Goal: Find specific page/section: Find specific page/section

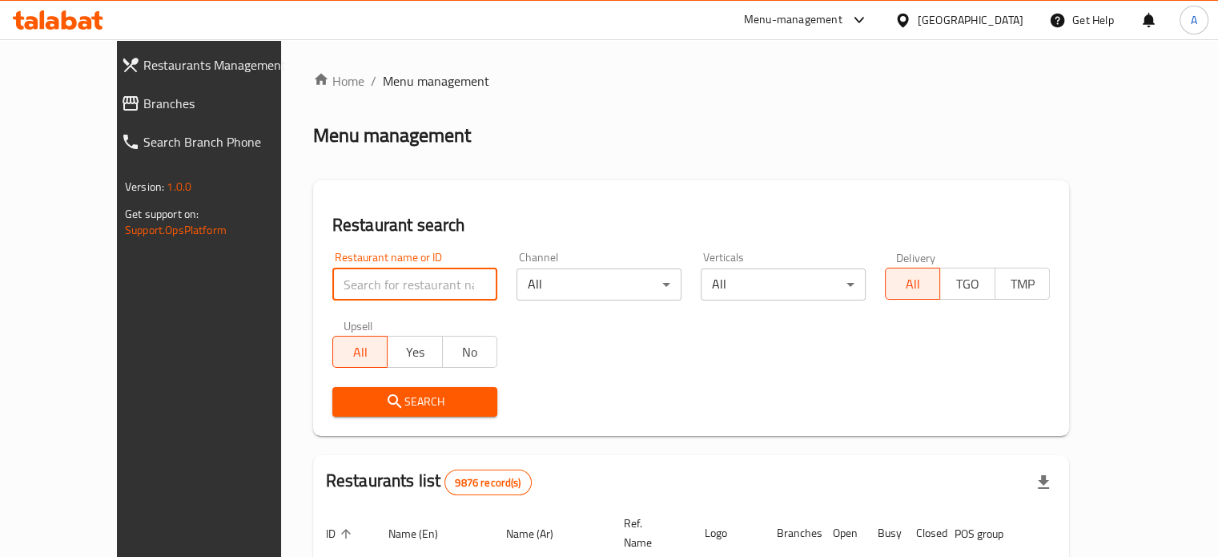
click at [370, 285] on input "search" at bounding box center [414, 284] width 165 height 32
type input "elite sweet"
click button "Search" at bounding box center [414, 402] width 165 height 30
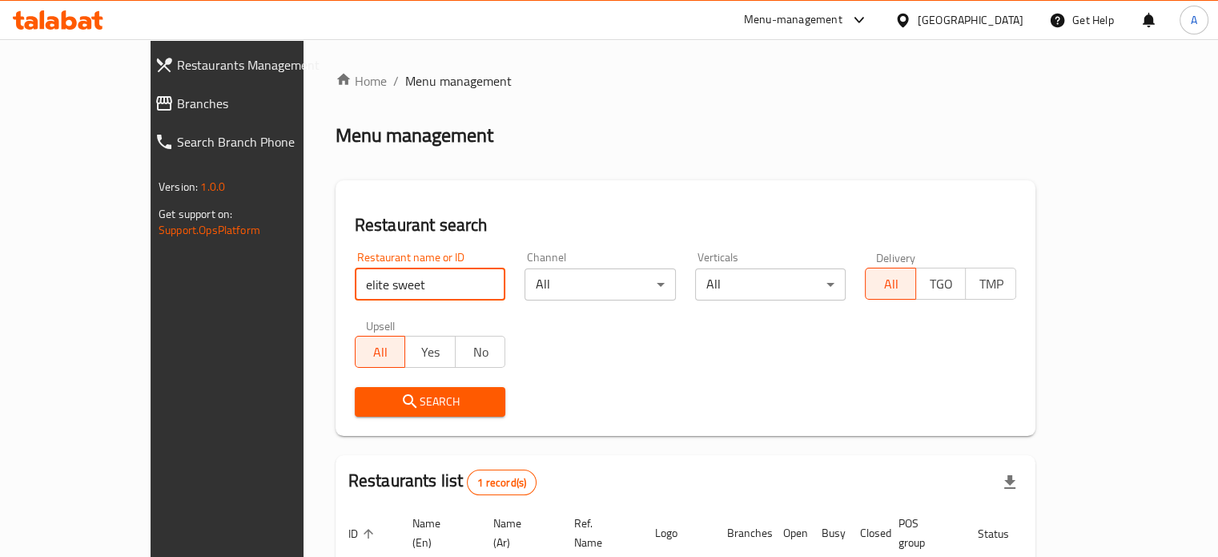
scroll to position [125, 0]
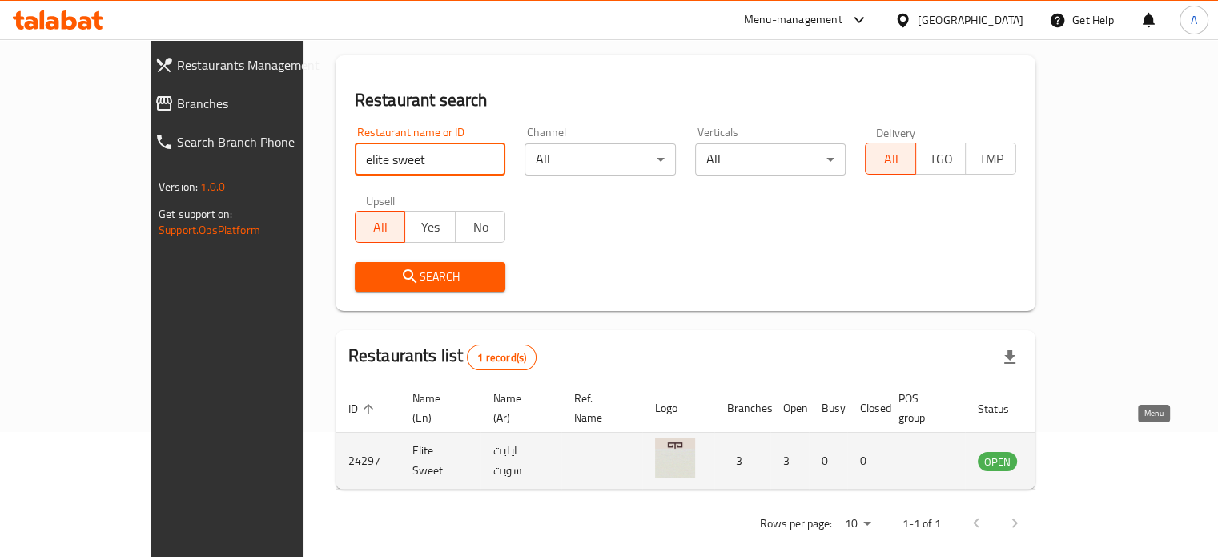
click at [1080, 455] on icon "enhanced table" at bounding box center [1072, 462] width 18 height 14
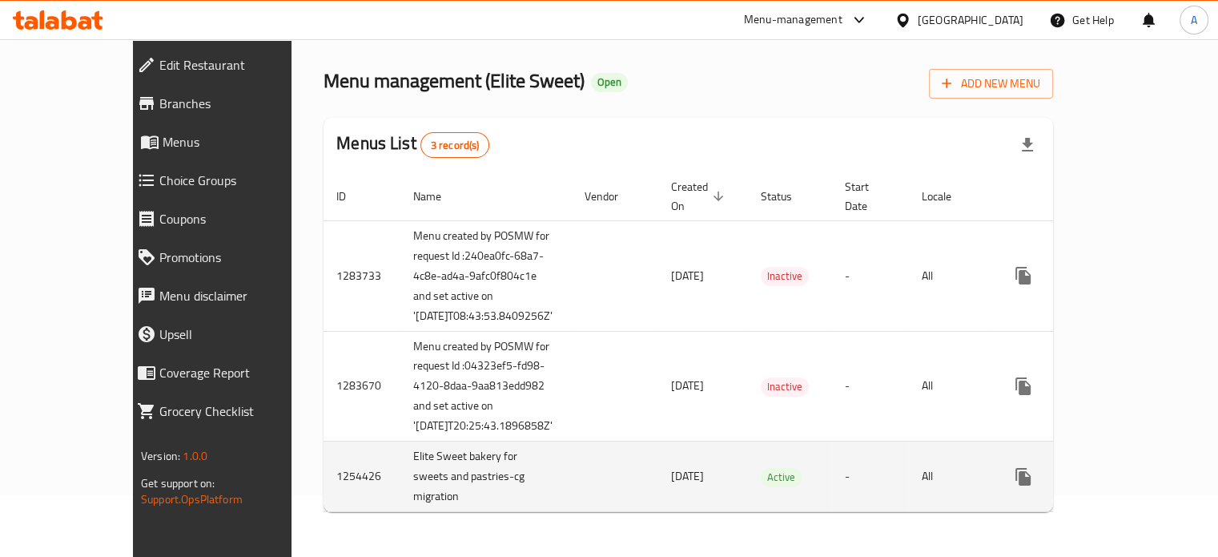
scroll to position [102, 0]
click at [1148, 478] on icon "enhanced table" at bounding box center [1138, 476] width 19 height 19
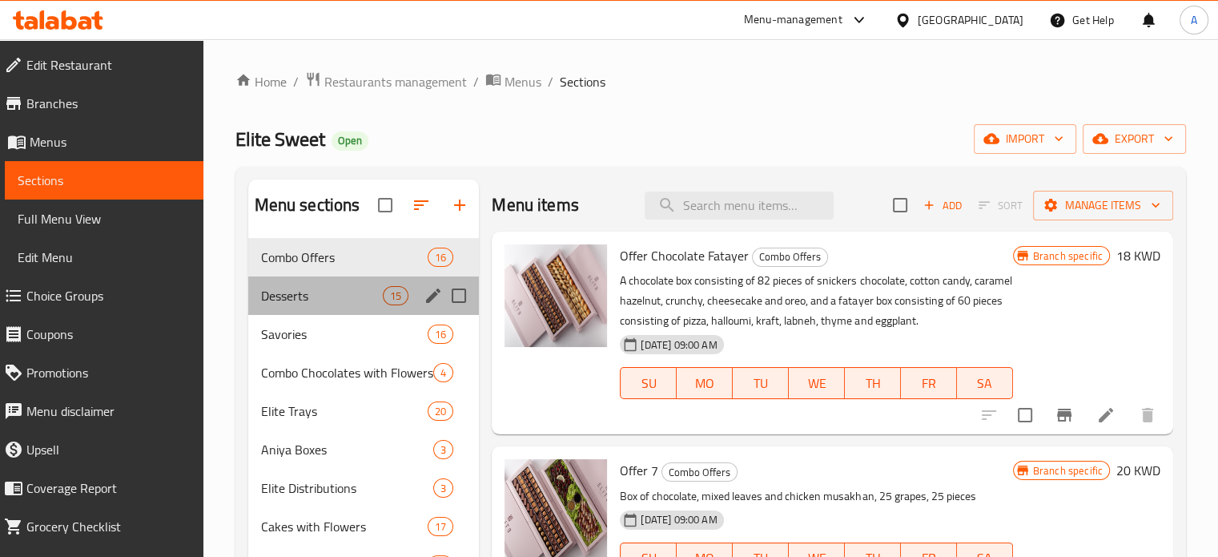
click at [315, 306] on div "Desserts 15" at bounding box center [363, 295] width 231 height 38
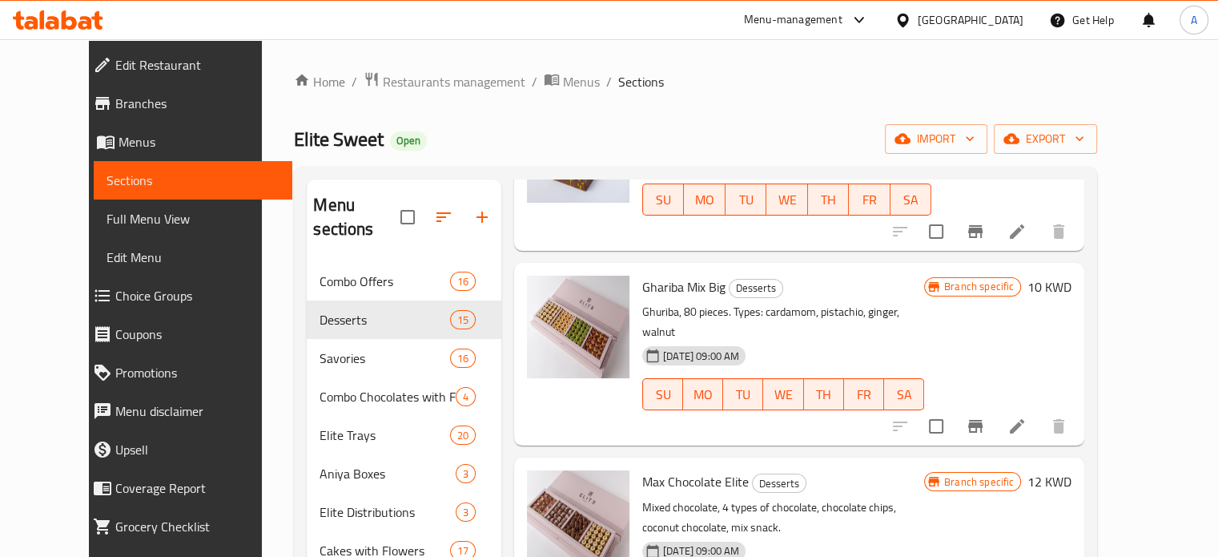
scroll to position [400, 0]
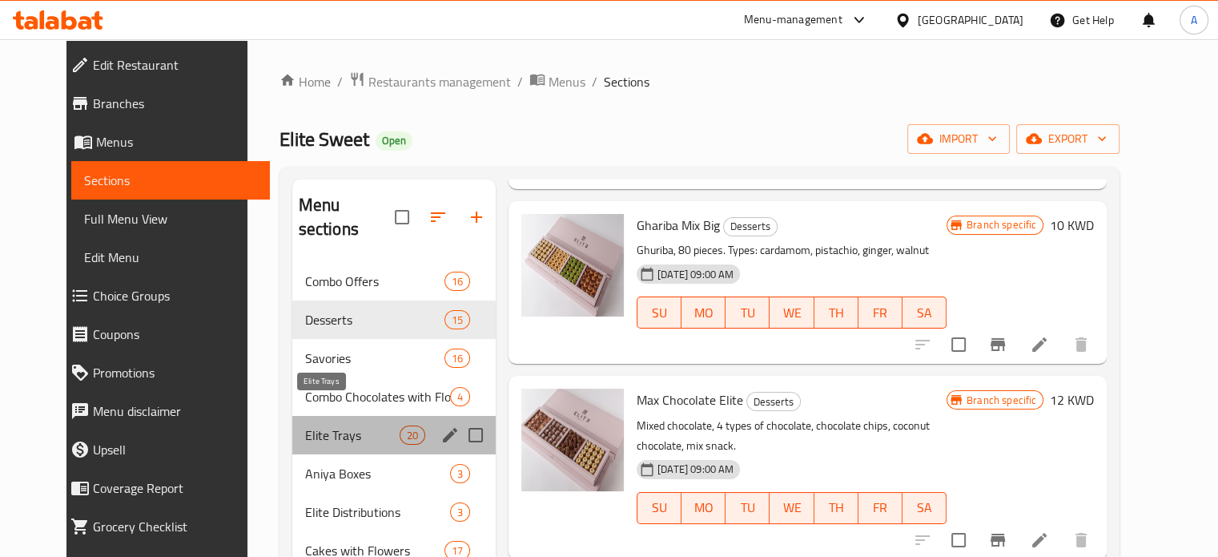
click at [333, 425] on span "Elite Trays" at bounding box center [352, 434] width 94 height 19
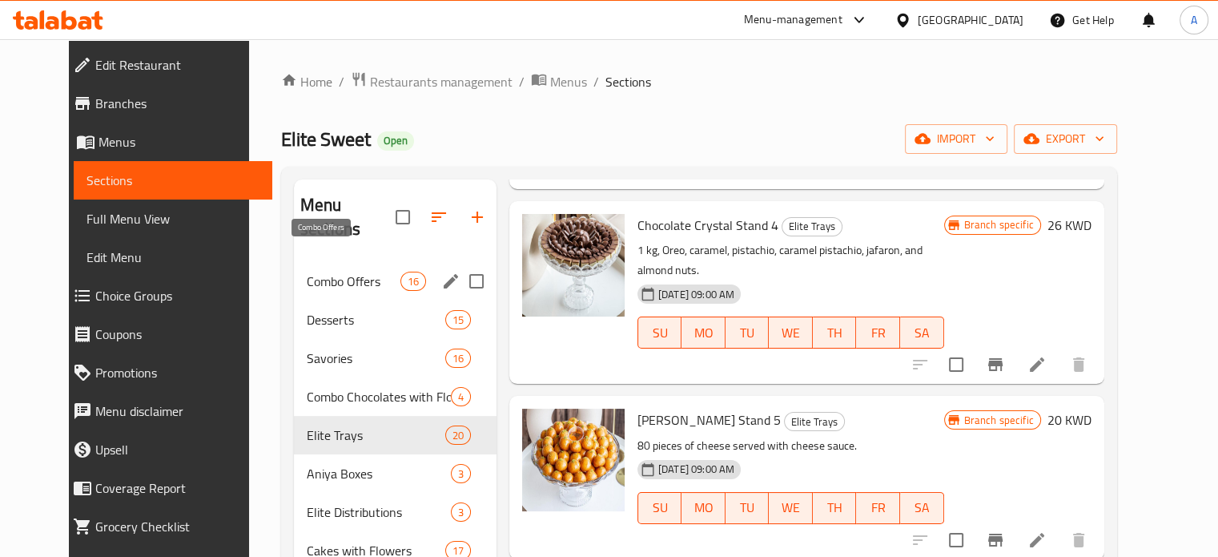
click at [332, 271] on span "Combo Offers" at bounding box center [354, 280] width 94 height 19
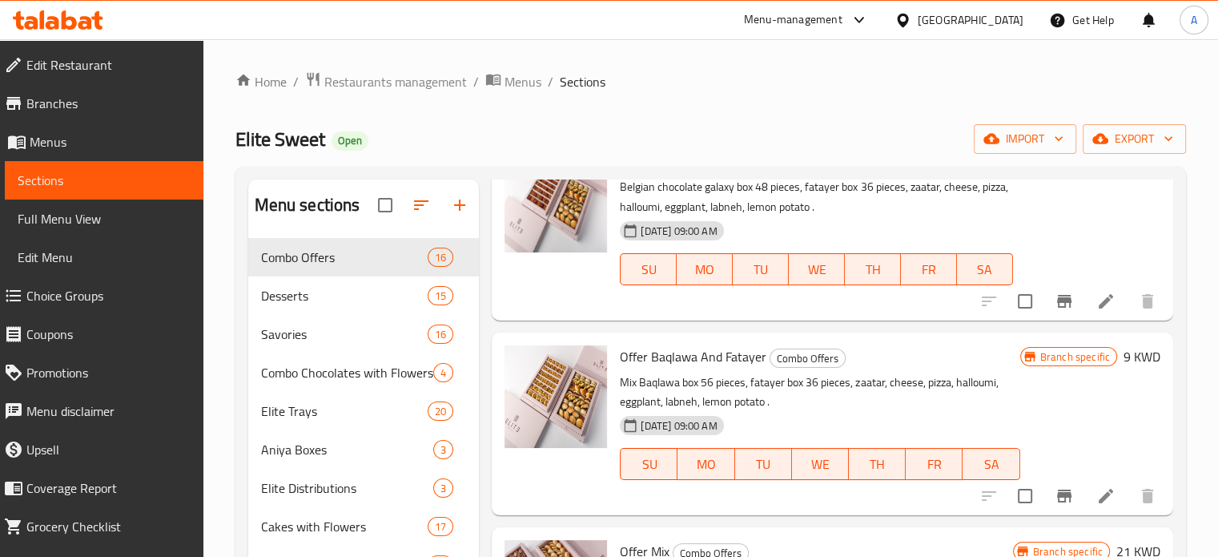
click at [72, 22] on icon at bounding box center [69, 19] width 15 height 19
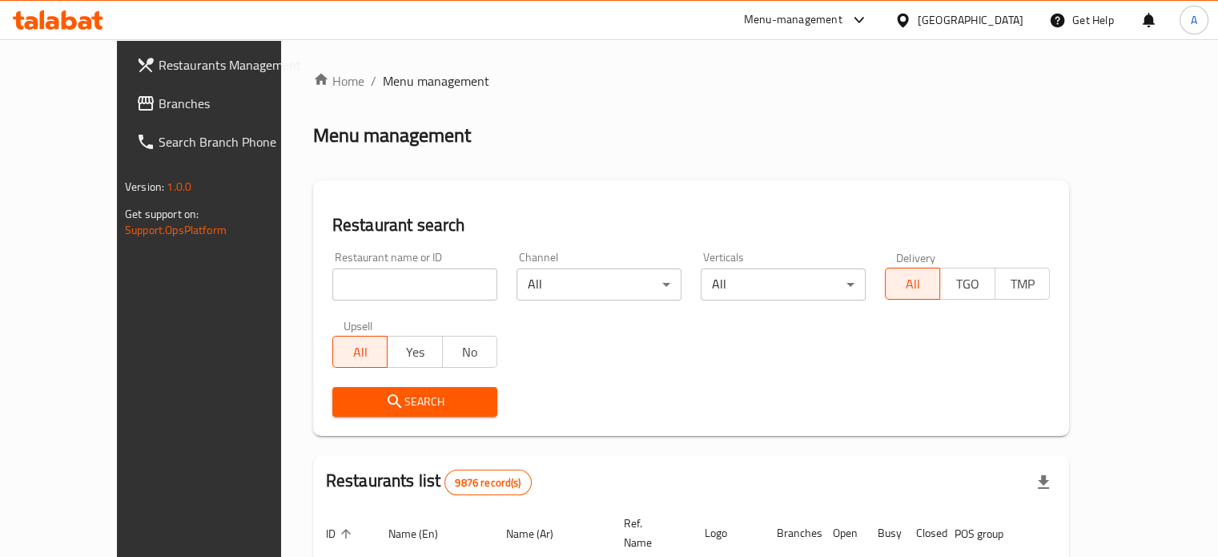
click at [420, 284] on input "search" at bounding box center [414, 284] width 165 height 32
type input "nqsti"
click button "Search" at bounding box center [414, 402] width 165 height 30
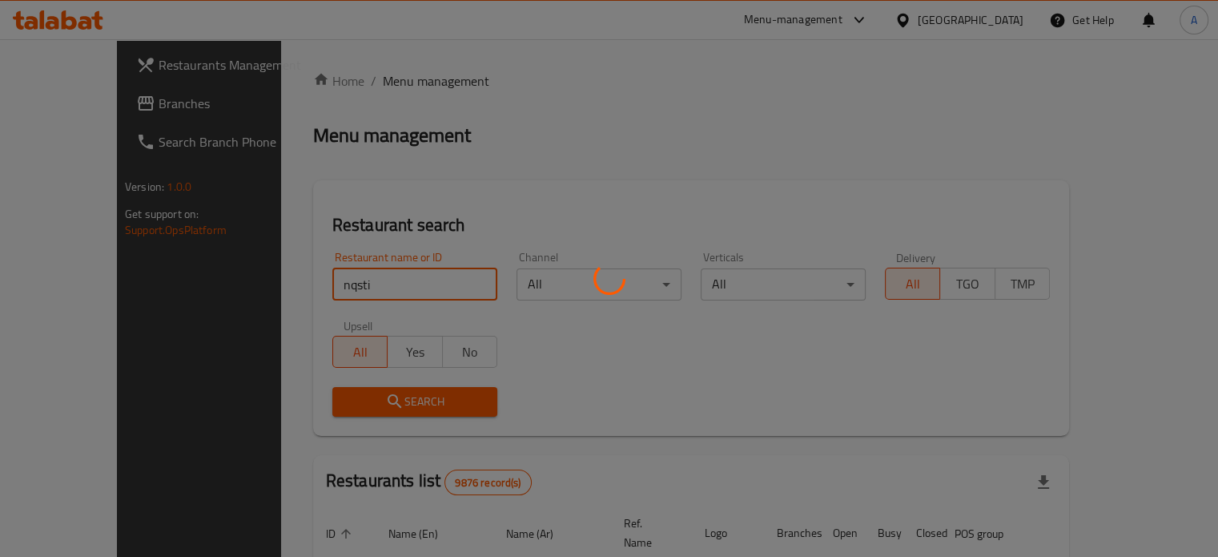
click button "Search" at bounding box center [414, 402] width 165 height 30
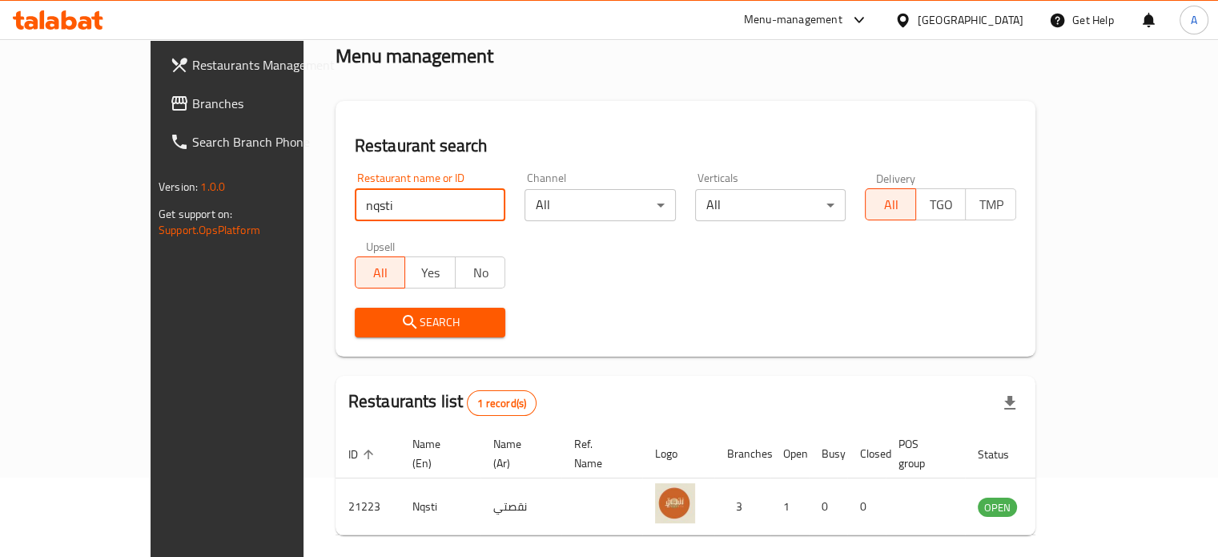
scroll to position [125, 0]
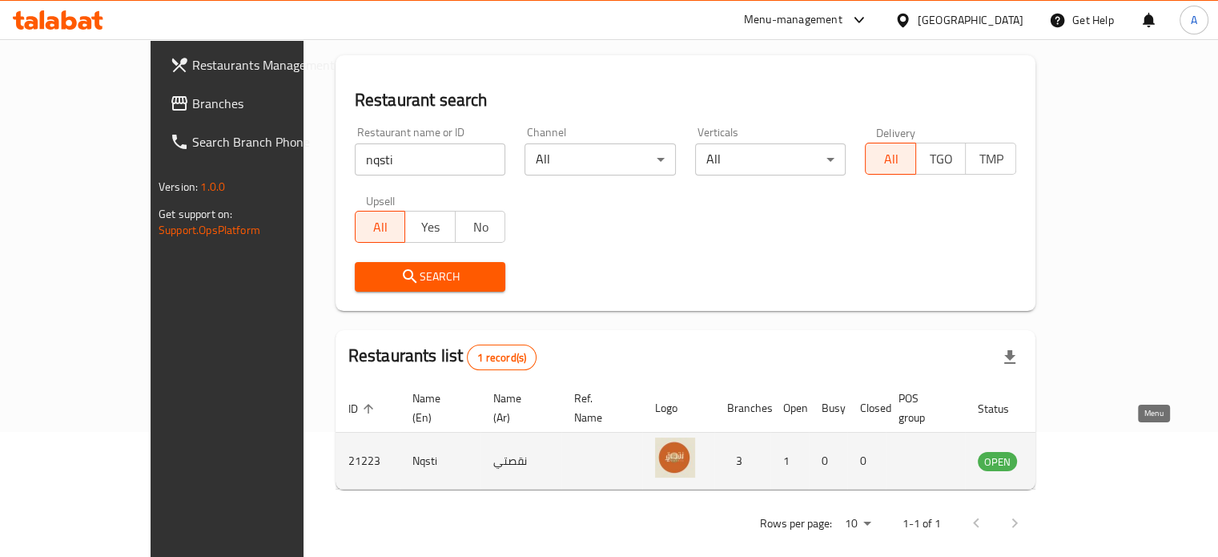
click at [1081, 451] on icon "enhanced table" at bounding box center [1071, 460] width 19 height 19
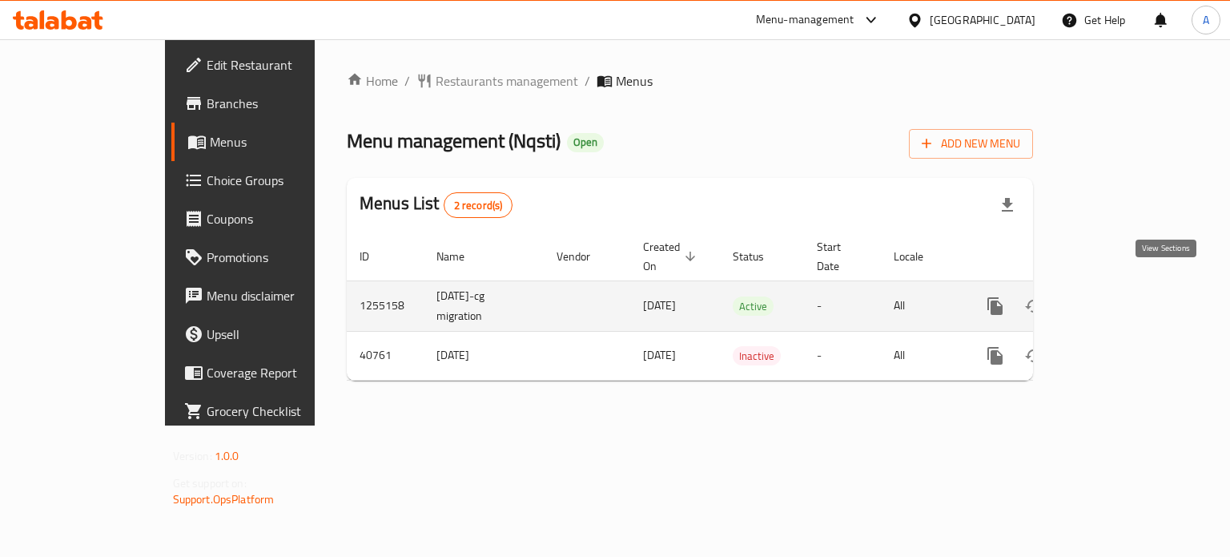
click at [1120, 296] on icon "enhanced table" at bounding box center [1110, 305] width 19 height 19
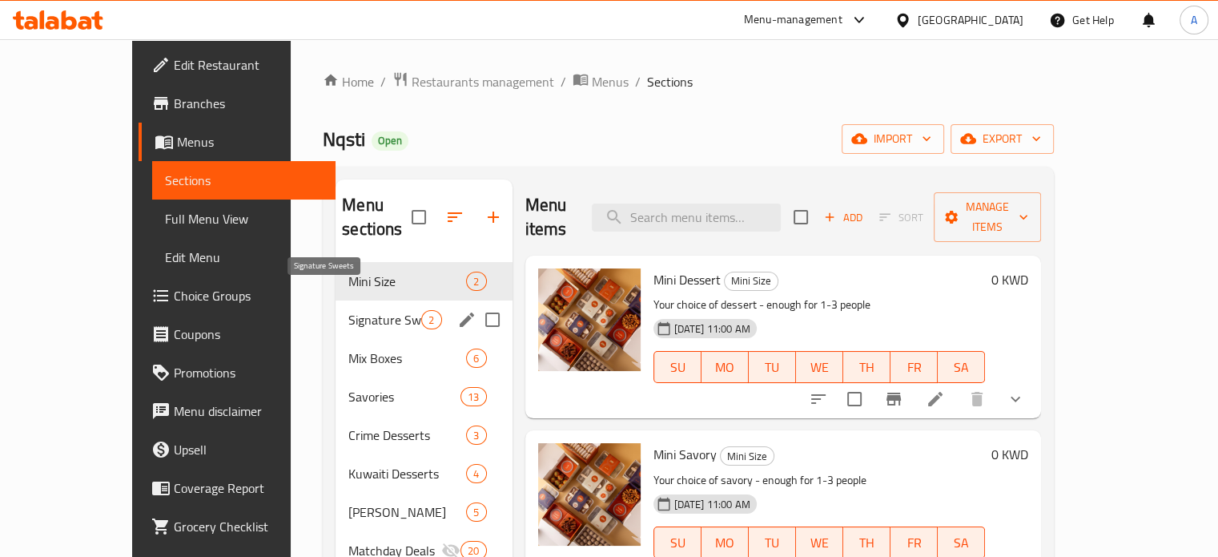
click at [348, 310] on span "Signature Sweets" at bounding box center [384, 319] width 73 height 19
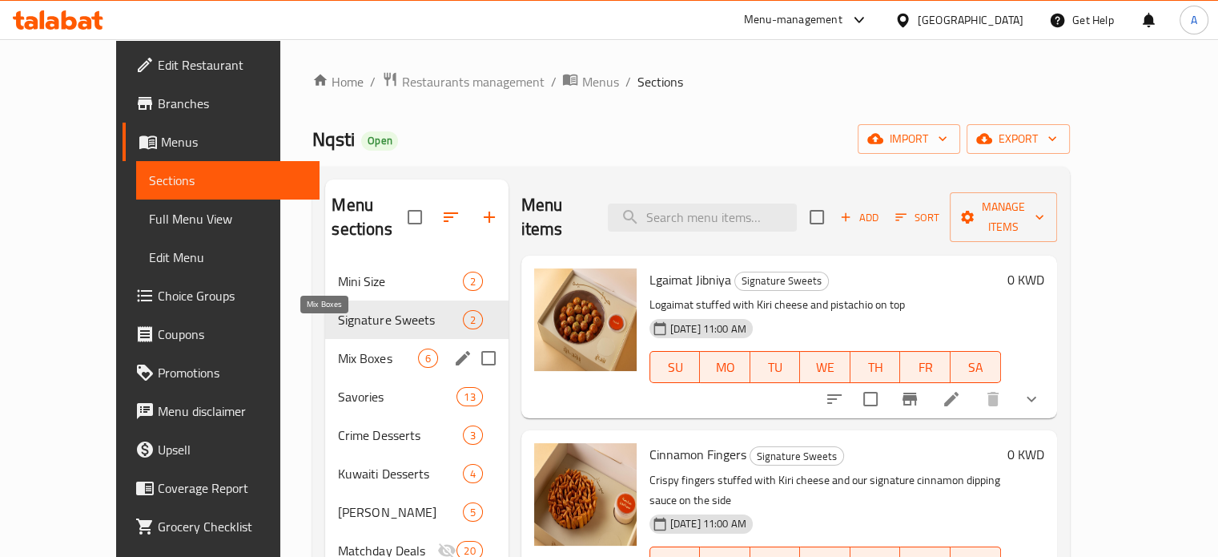
click at [338, 348] on span "Mix Boxes" at bounding box center [377, 357] width 79 height 19
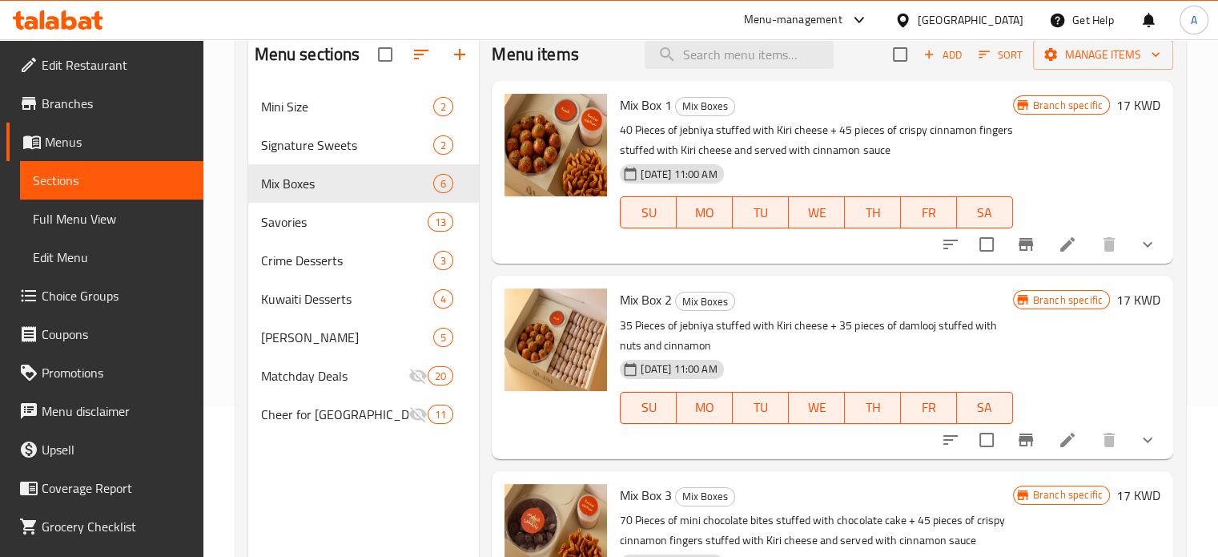
scroll to position [64, 0]
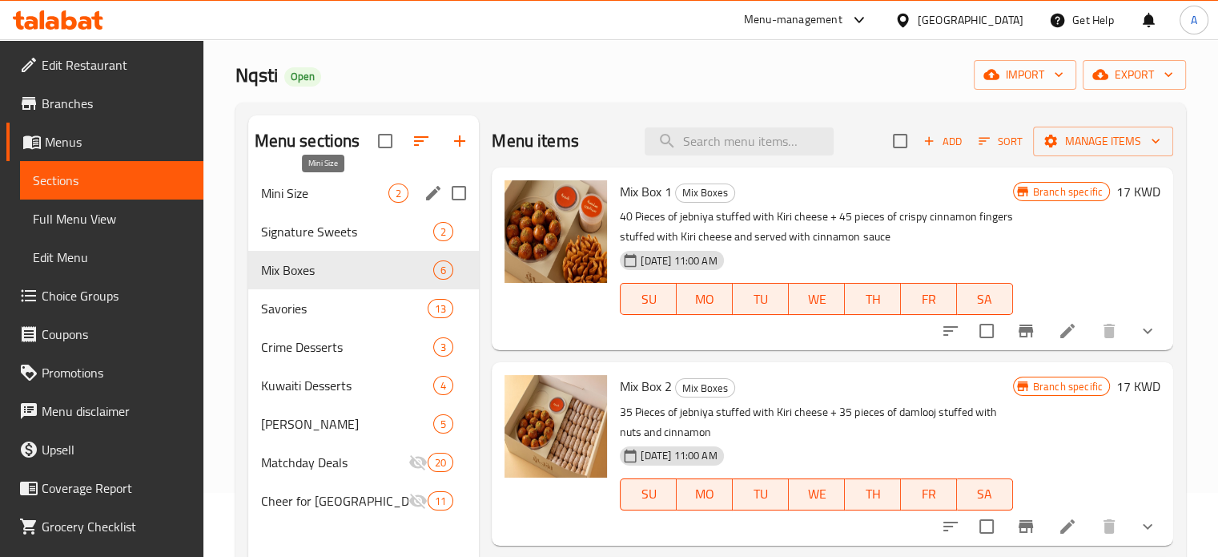
click at [344, 195] on span "Mini Size" at bounding box center [325, 192] width 128 height 19
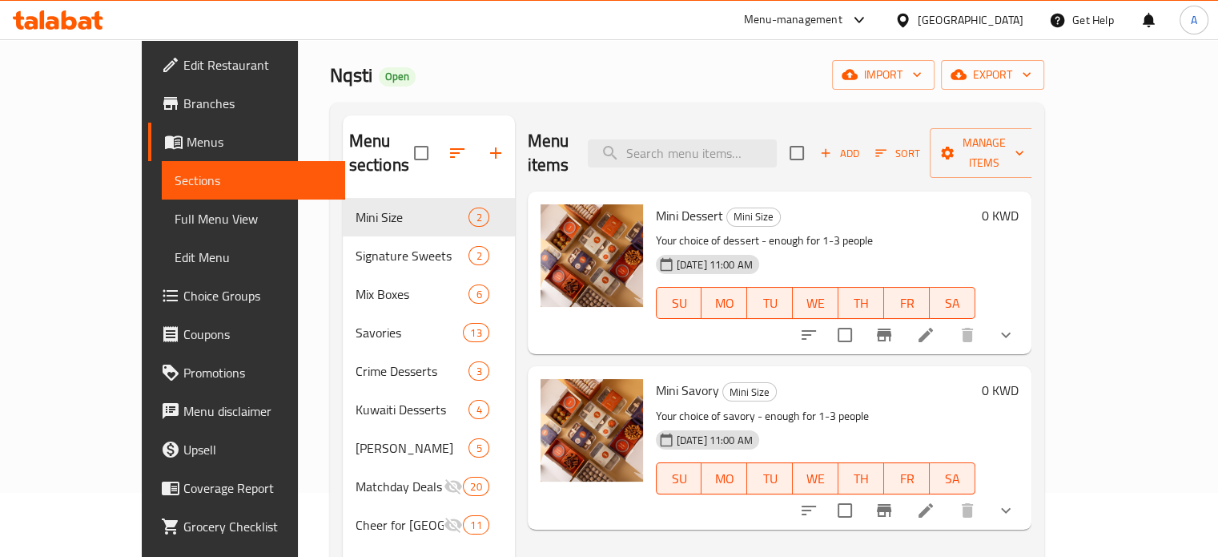
click at [78, 26] on icon at bounding box center [58, 19] width 90 height 19
